Goal: Information Seeking & Learning: Understand process/instructions

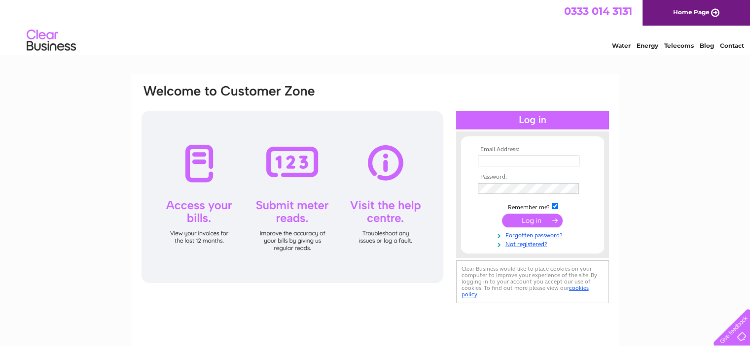
type input "[PERSON_NAME][EMAIL_ADDRESS][DOMAIN_NAME]"
click at [527, 223] on input "submit" at bounding box center [532, 221] width 61 height 14
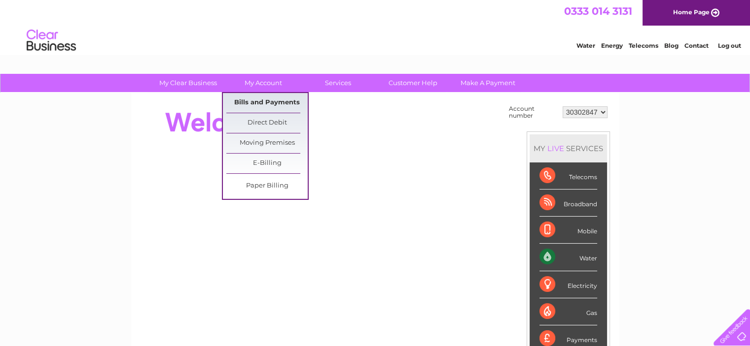
click at [256, 102] on link "Bills and Payments" at bounding box center [266, 103] width 81 height 20
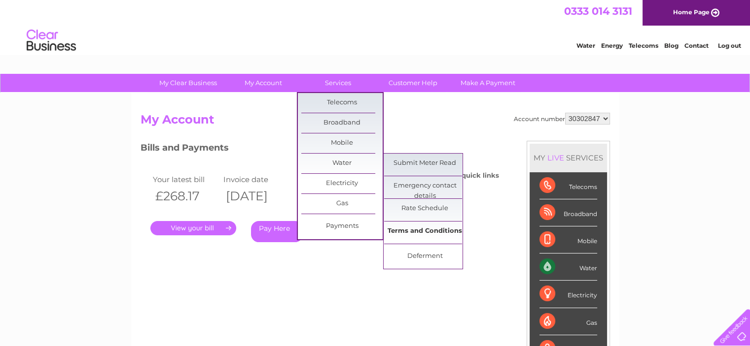
click at [420, 226] on link "Terms and Conditions" at bounding box center [424, 232] width 81 height 20
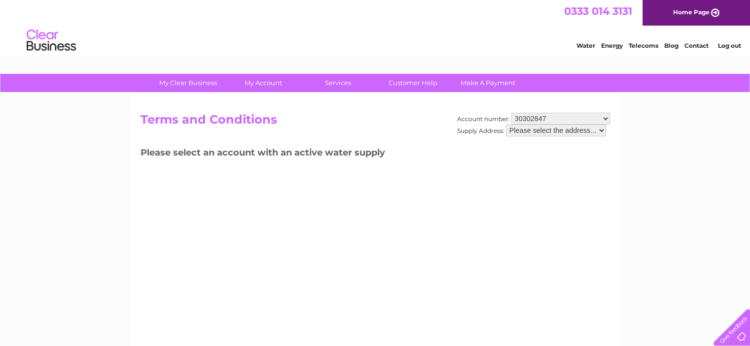
click at [602, 131] on select "Please select the address..." at bounding box center [556, 131] width 100 height 12
click at [605, 119] on select "30302847" at bounding box center [560, 119] width 99 height 12
click at [601, 132] on select "Please select the address..." at bounding box center [556, 131] width 100 height 12
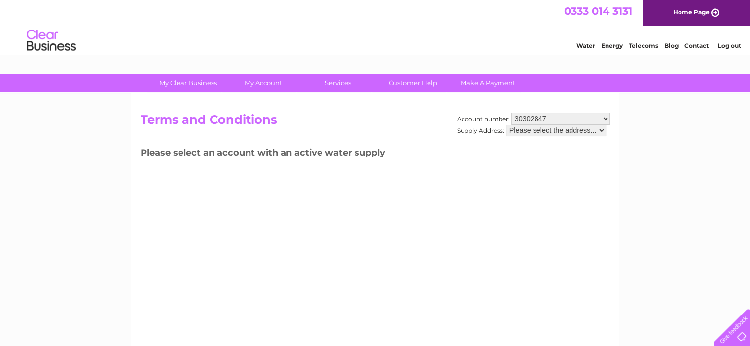
click at [506, 125] on select "Please select the address..." at bounding box center [556, 131] width 100 height 12
click at [547, 128] on select "Please select the address..." at bounding box center [556, 131] width 100 height 12
click at [506, 125] on select "Please select the address..." at bounding box center [556, 131] width 100 height 12
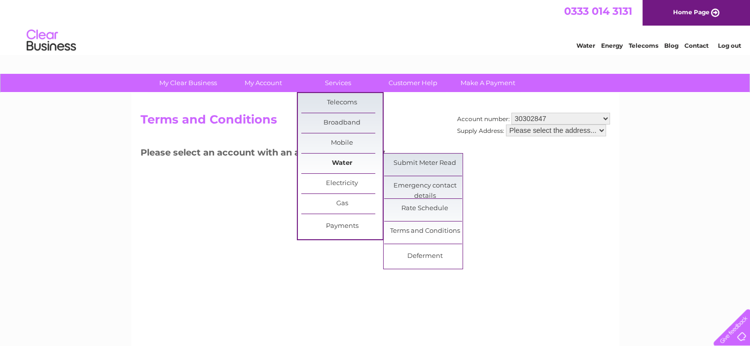
click at [341, 162] on link "Water" at bounding box center [341, 164] width 81 height 20
